Goal: Information Seeking & Learning: Check status

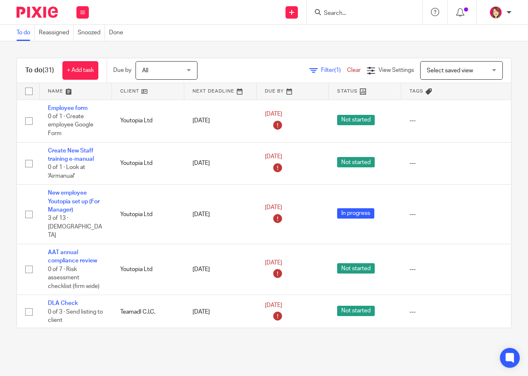
click at [347, 14] on input "Search" at bounding box center [360, 13] width 74 height 7
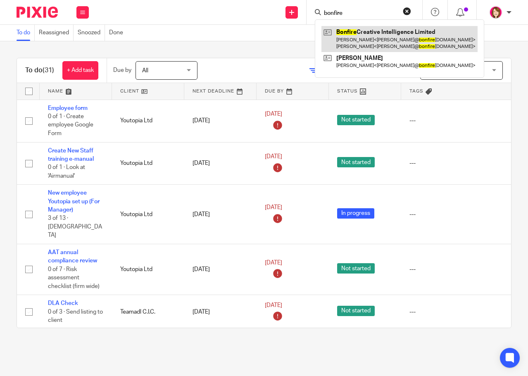
type input "bonfire"
click at [360, 32] on link at bounding box center [399, 39] width 156 height 26
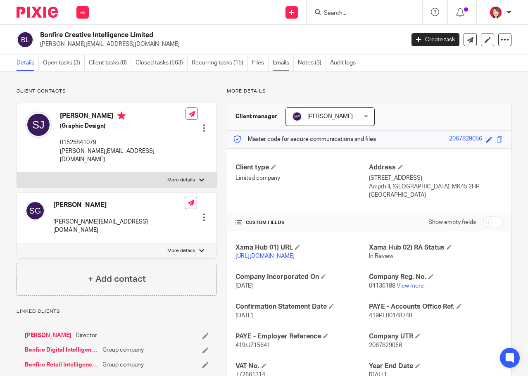
drag, startPoint x: 282, startPoint y: 62, endPoint x: 286, endPoint y: 65, distance: 5.3
click at [282, 62] on link "Emails" at bounding box center [283, 63] width 21 height 16
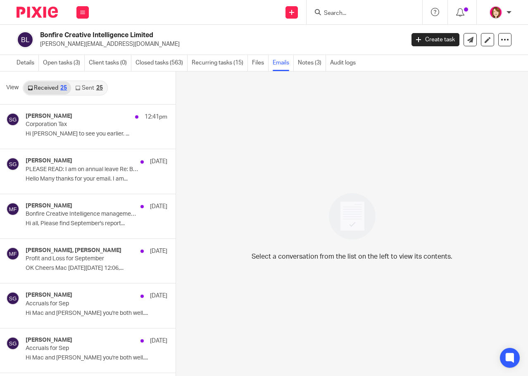
click at [88, 88] on link "Sent 25" at bounding box center [89, 87] width 36 height 13
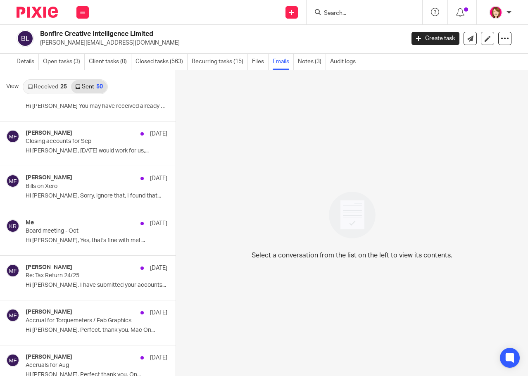
scroll to position [207, 0]
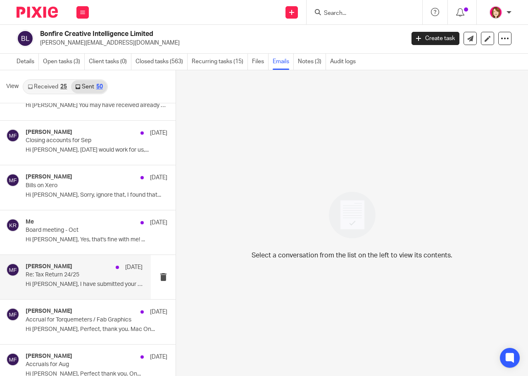
click at [90, 278] on p "Re: Tax Return 24/25" at bounding box center [72, 274] width 93 height 7
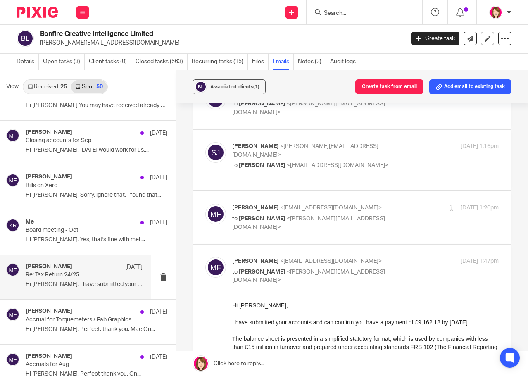
scroll to position [1322, 0]
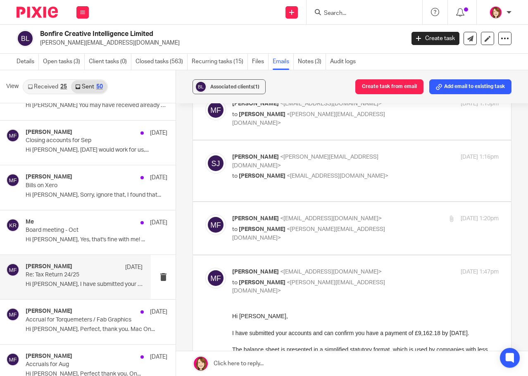
click at [317, 226] on span "<[PERSON_NAME][EMAIL_ADDRESS][DOMAIN_NAME]>" at bounding box center [308, 233] width 153 height 14
checkbox input "true"
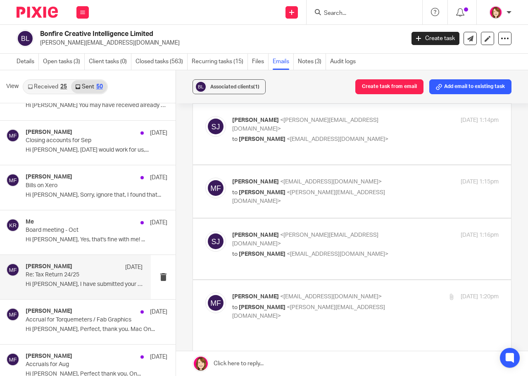
scroll to position [1239, 0]
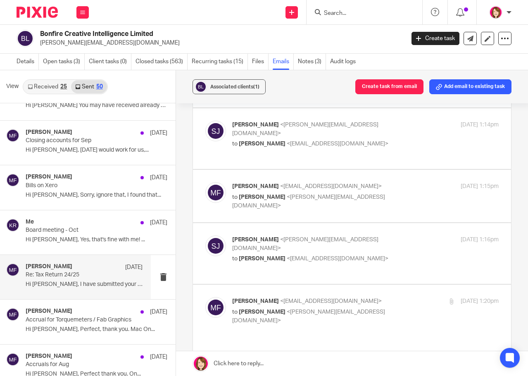
click at [314, 237] on span "<[PERSON_NAME][EMAIL_ADDRESS][DOMAIN_NAME]>" at bounding box center [305, 244] width 146 height 14
checkbox input "true"
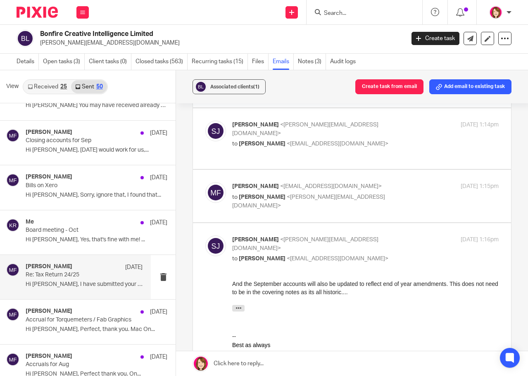
scroll to position [0, 0]
click at [306, 194] on span "<[PERSON_NAME][EMAIL_ADDRESS][DOMAIN_NAME]>" at bounding box center [308, 201] width 153 height 14
checkbox input "true"
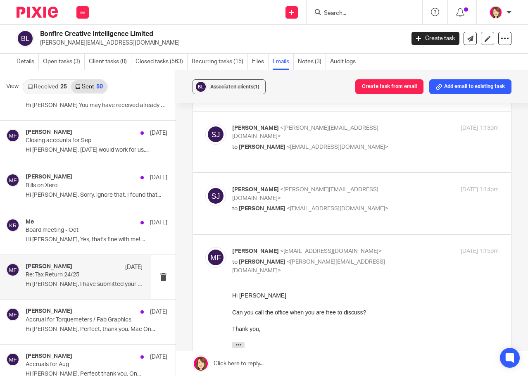
scroll to position [1157, 0]
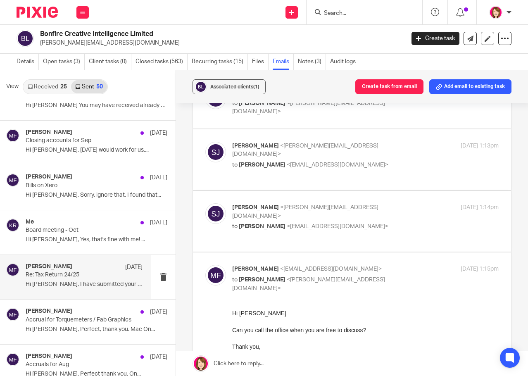
click at [317, 203] on div "Stephen Judge <stephen@bonfireci.com> to Mac Fletcher <mac@youtopia.co.uk>" at bounding box center [321, 217] width 178 height 28
checkbox input "true"
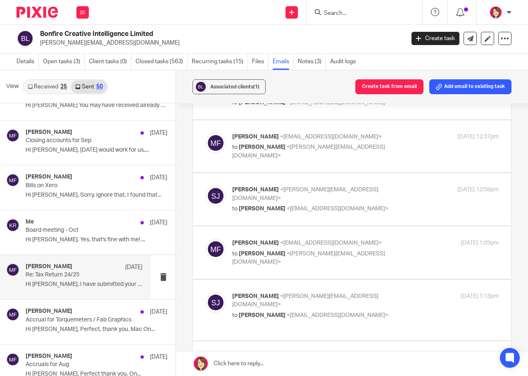
scroll to position [991, 0]
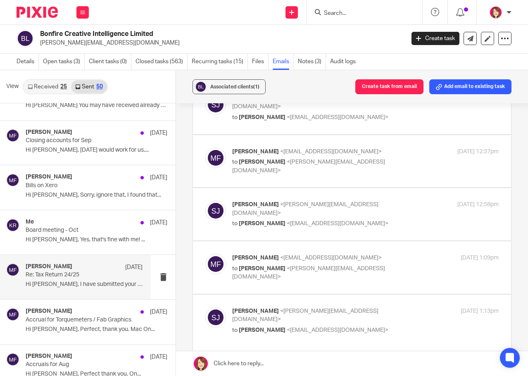
click at [322, 308] on span "<[PERSON_NAME][EMAIL_ADDRESS][DOMAIN_NAME]>" at bounding box center [305, 315] width 146 height 14
checkbox input "true"
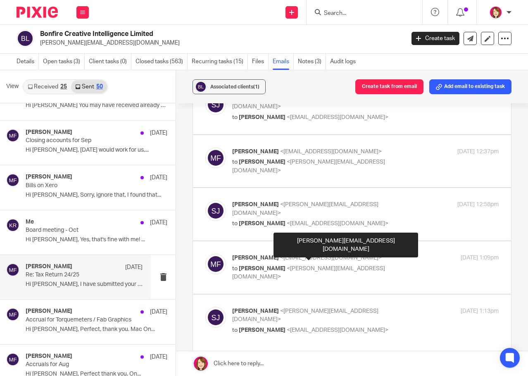
scroll to position [0, 0]
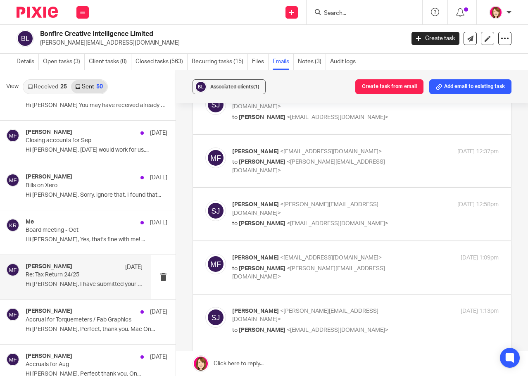
click at [297, 254] on p "Mac Fletcher <mac@youtopia.co.uk>" at bounding box center [321, 258] width 178 height 9
checkbox input "true"
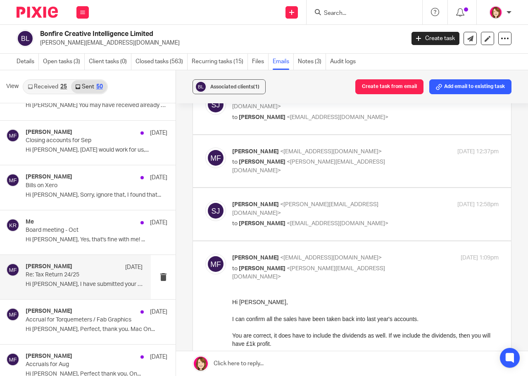
click at [281, 200] on div "Stephen Judge <stephen@bonfireci.com> to Mac Fletcher <mac@youtopia.co.uk>" at bounding box center [321, 214] width 178 height 28
checkbox input "true"
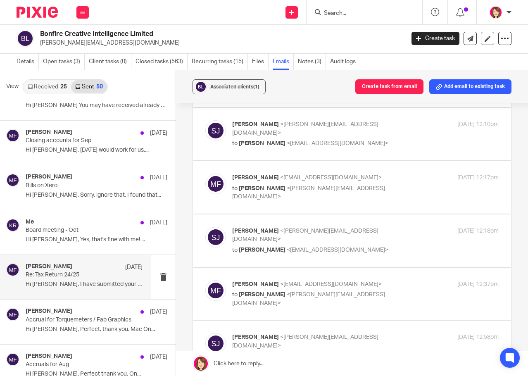
scroll to position [826, 0]
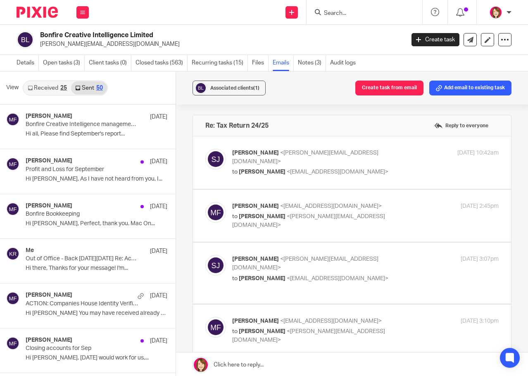
scroll to position [826, 0]
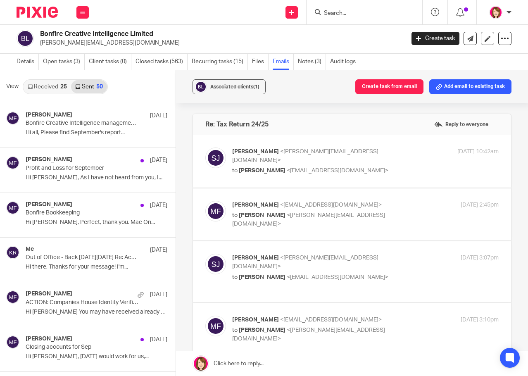
scroll to position [826, 0]
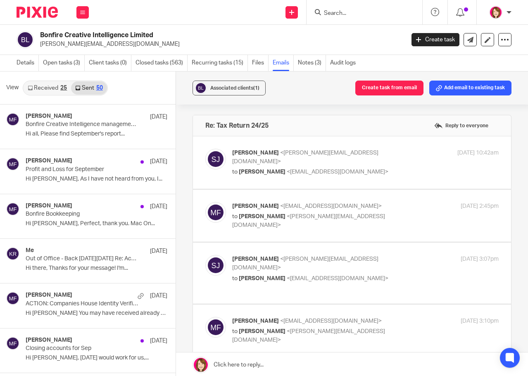
scroll to position [83, 0]
